Goal: Entertainment & Leisure: Consume media (video, audio)

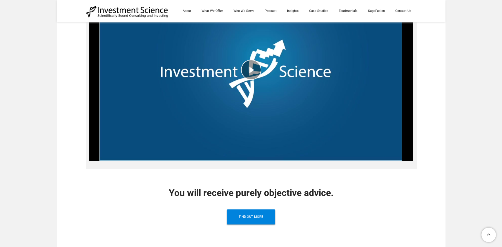
scroll to position [493, 0]
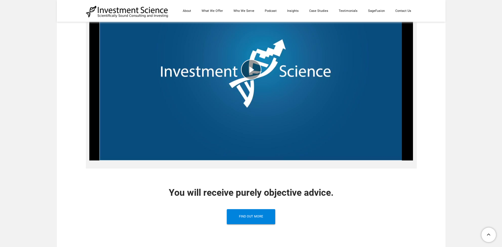
click at [255, 67] on div "play video" at bounding box center [250, 69] width 323 height 191
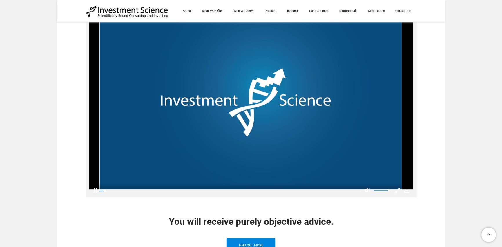
scroll to position [435, 0]
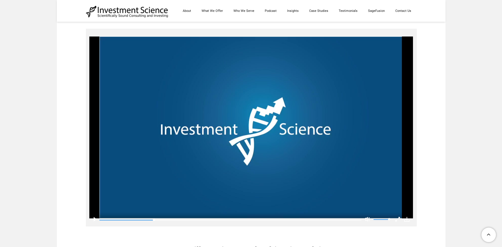
click at [261, 156] on video at bounding box center [250, 127] width 323 height 191
drag, startPoint x: 153, startPoint y: 221, endPoint x: 123, endPoint y: 221, distance: 29.8
click at [121, 221] on video at bounding box center [250, 127] width 323 height 191
drag, startPoint x: 157, startPoint y: 220, endPoint x: 92, endPoint y: 215, distance: 65.1
click at [92, 215] on div "Play Current Time 0:00 / Duration Time 0:57 Remaining Time -0:57 Loaded: 0% Pro…" at bounding box center [250, 216] width 323 height 6
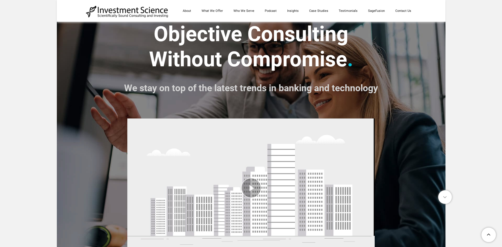
scroll to position [0, 0]
